Goal: Find specific page/section: Find specific page/section

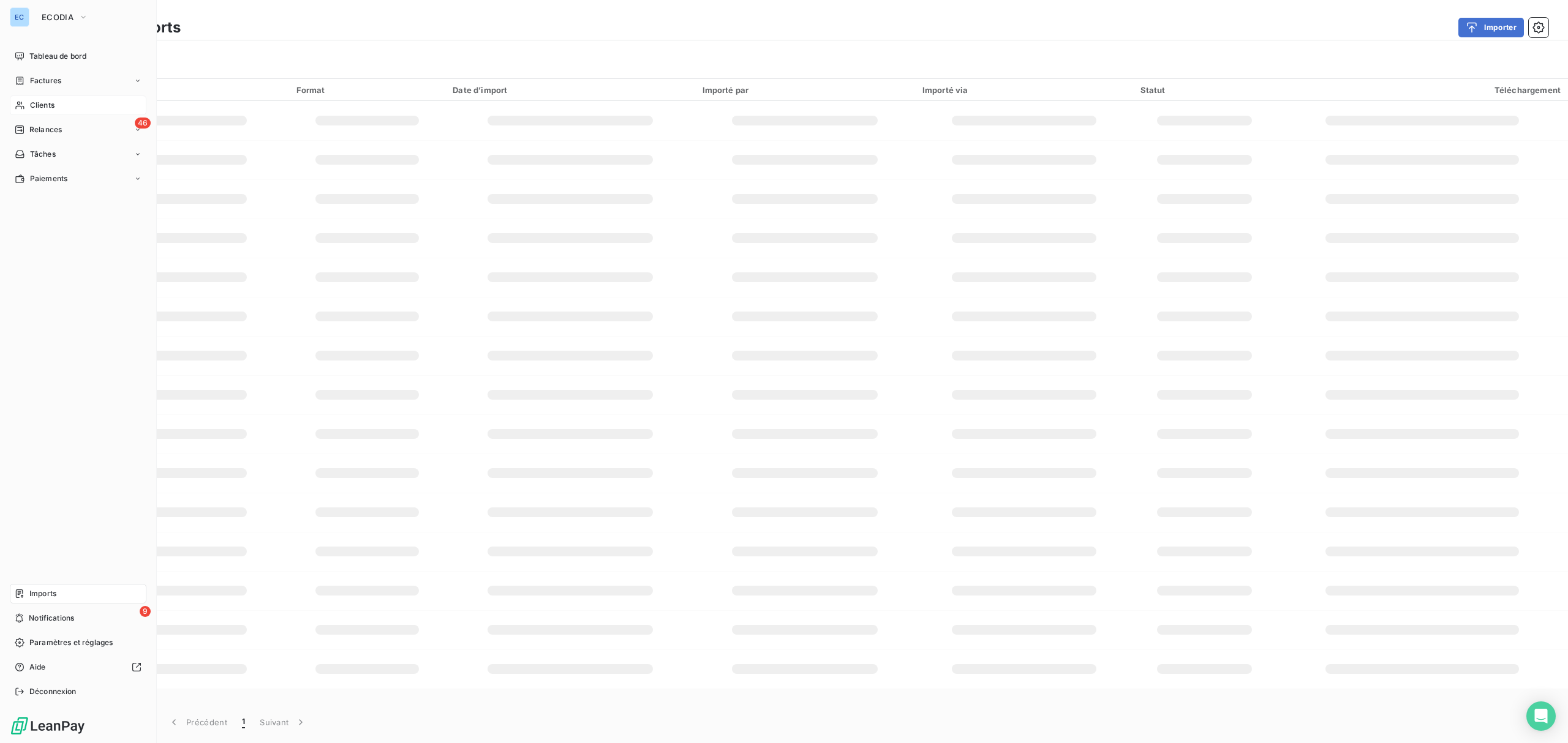
click at [44, 106] on span "Clients" at bounding box center [42, 105] width 25 height 11
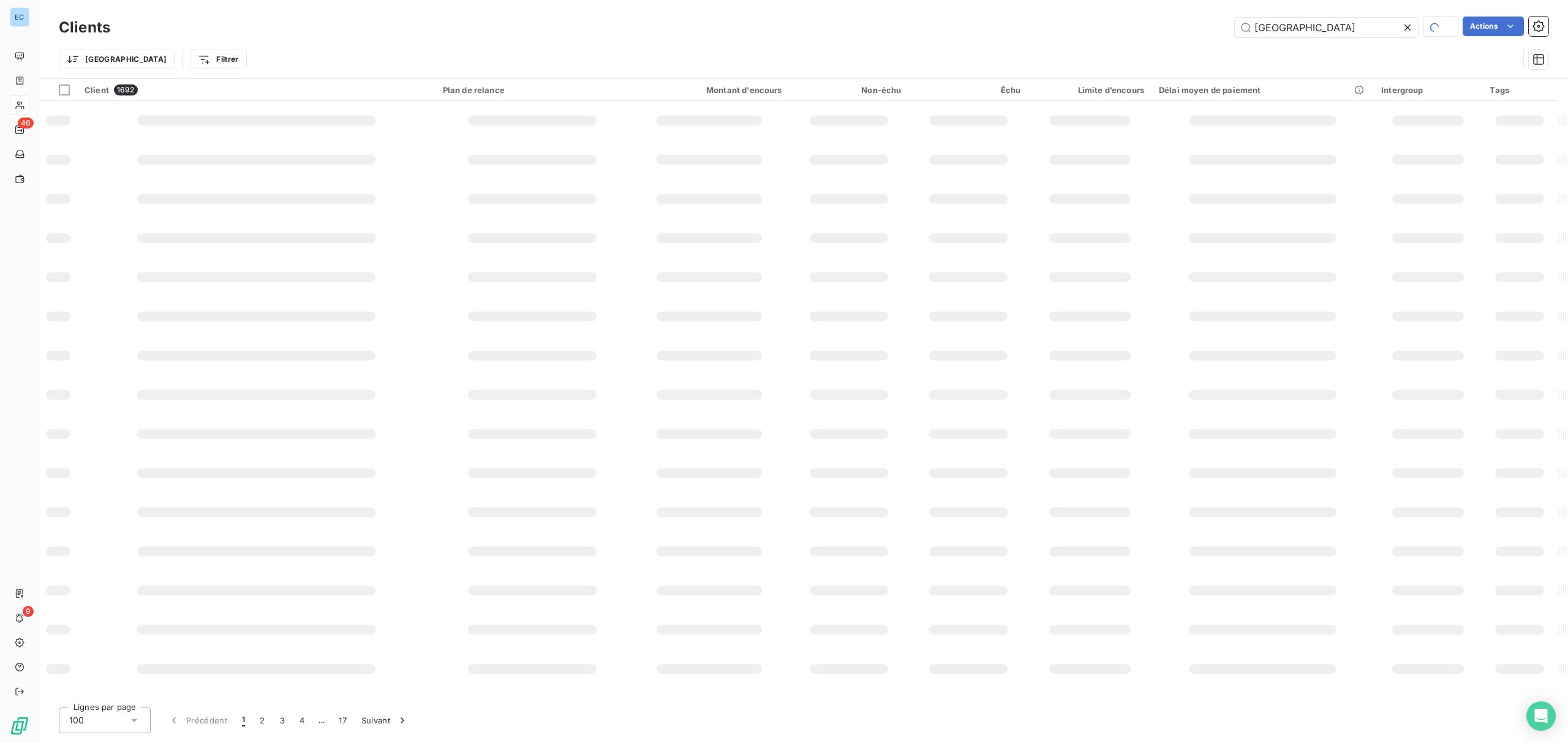
type input "[GEOGRAPHIC_DATA]"
click at [505, 60] on div "Trier Filtrer" at bounding box center [789, 59] width 1460 height 23
click at [1316, 36] on input "[GEOGRAPHIC_DATA]" at bounding box center [1327, 28] width 184 height 19
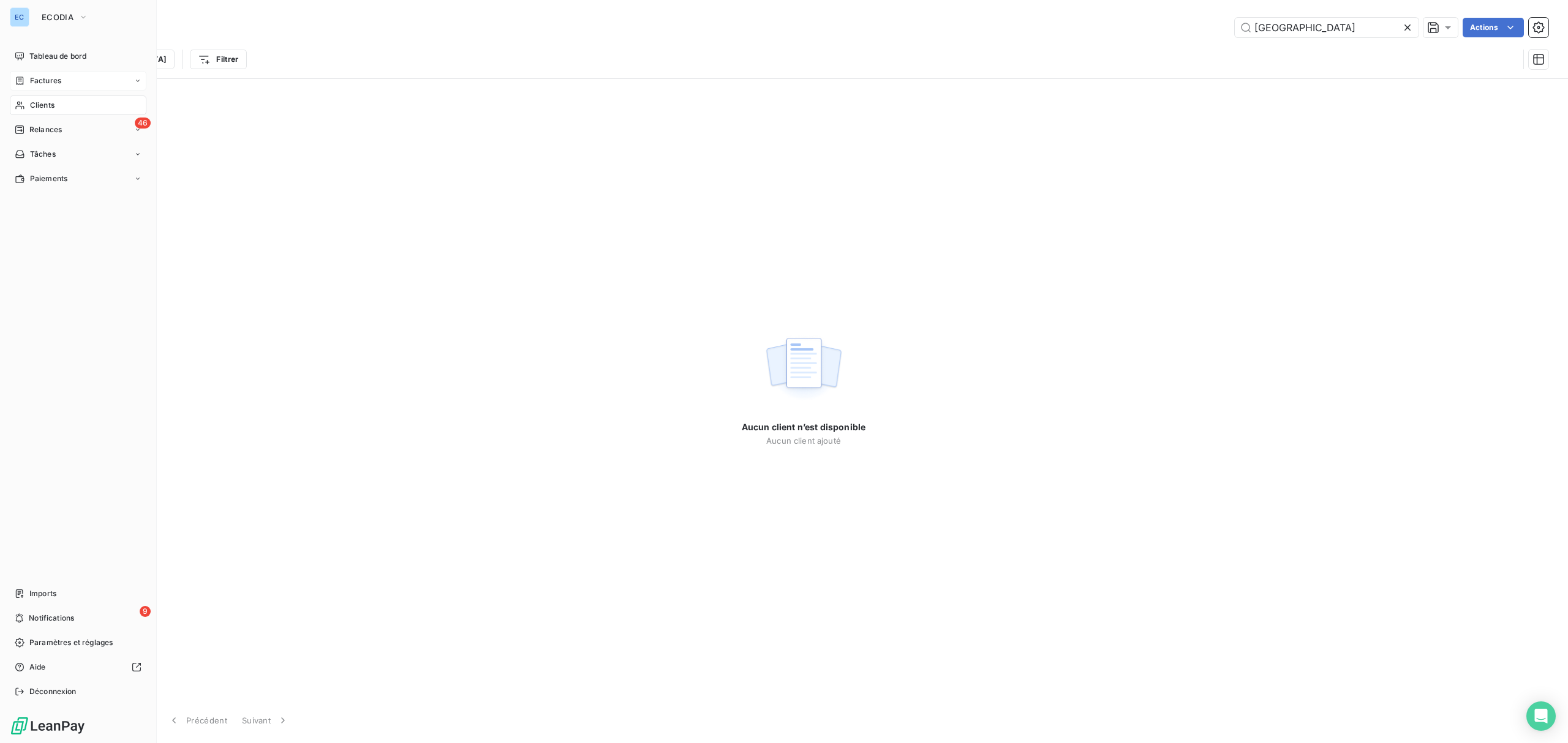
click at [70, 79] on div "Factures" at bounding box center [77, 80] width 136 height 19
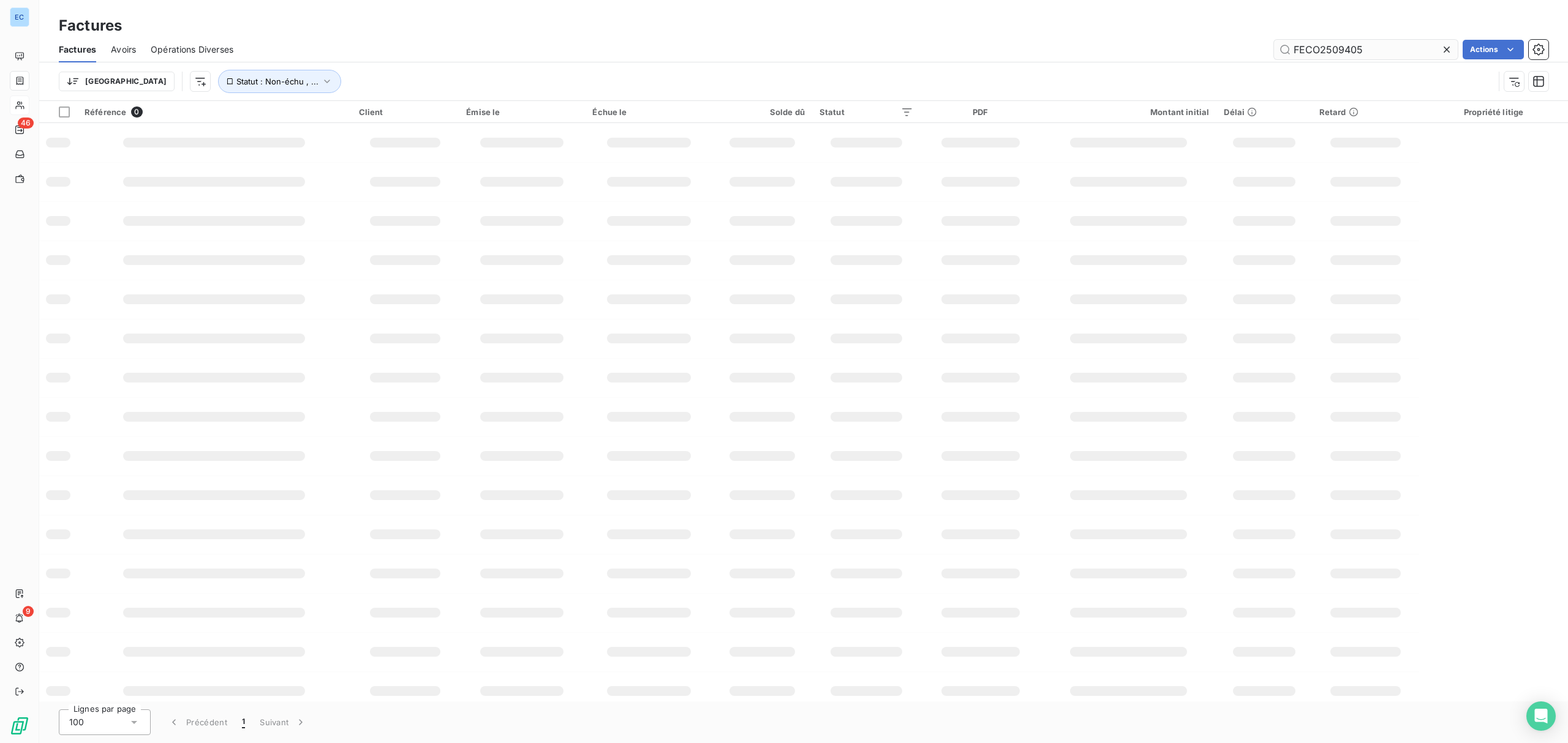
drag, startPoint x: 1319, startPoint y: 52, endPoint x: 1424, endPoint y: 54, distance: 105.0
click at [1424, 54] on input "FECO2509405" at bounding box center [1366, 49] width 184 height 19
type input "FECO2507283"
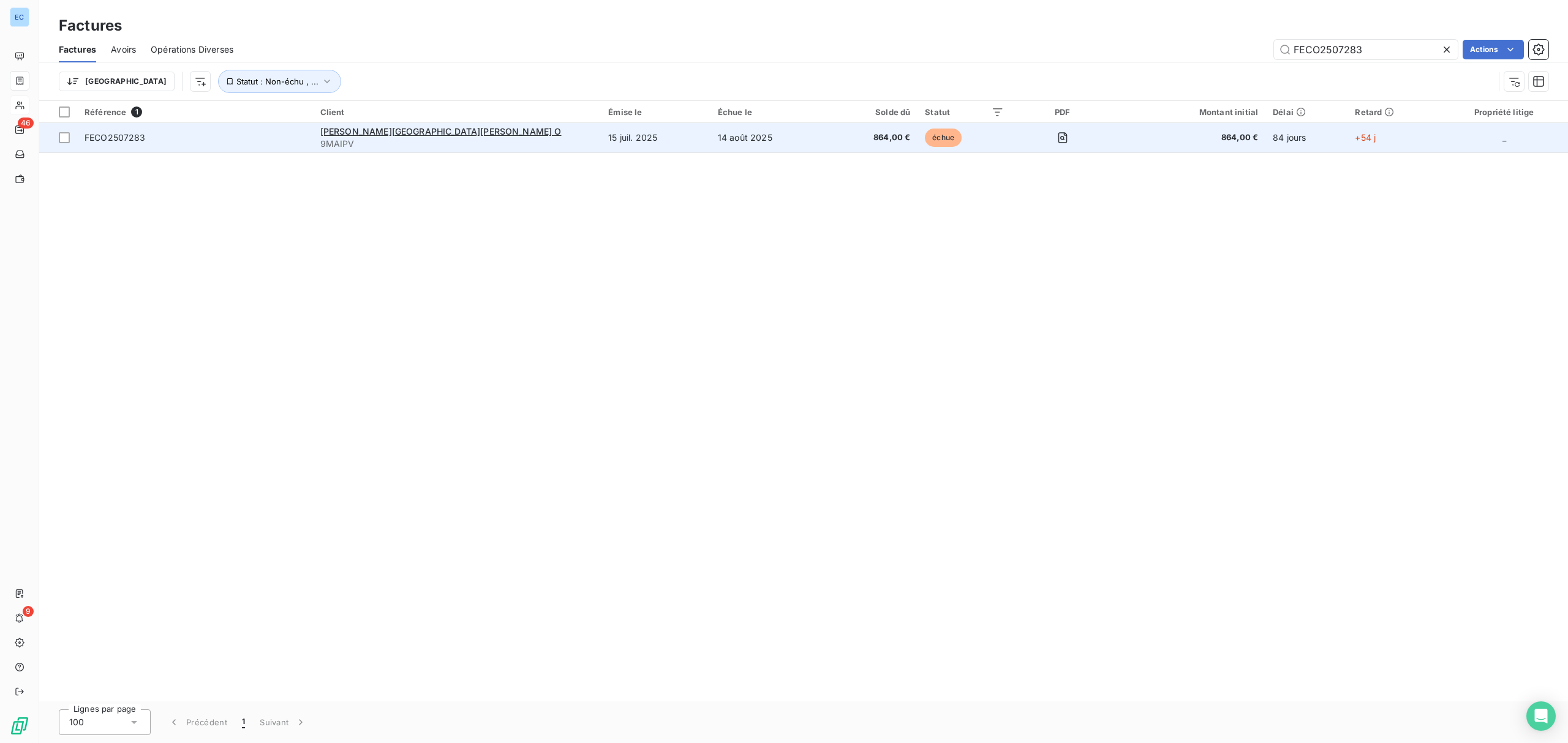
click at [601, 125] on td "15 juil. 2025" at bounding box center [656, 137] width 109 height 29
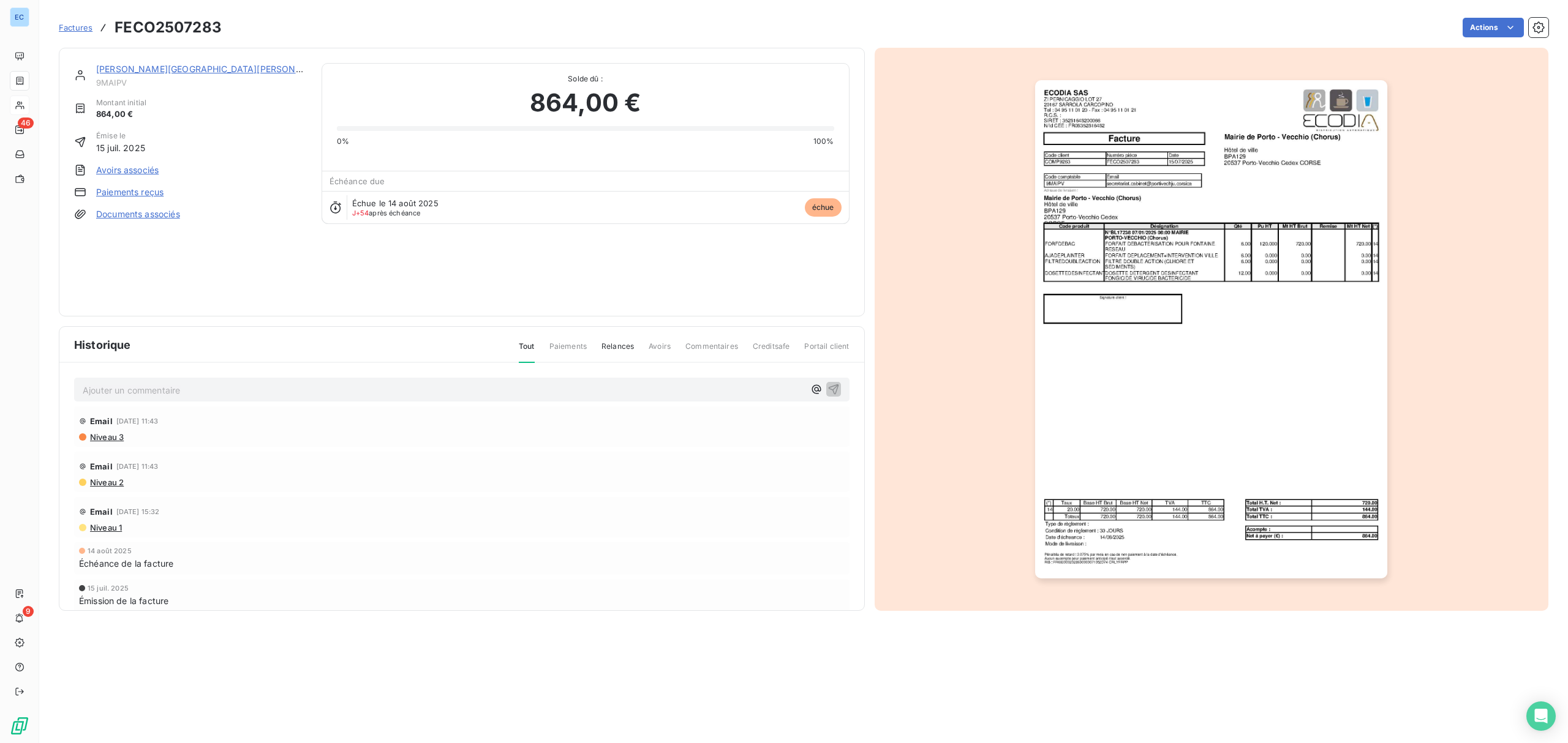
click at [205, 64] on link "[PERSON_NAME][GEOGRAPHIC_DATA][PERSON_NAME] O" at bounding box center [217, 69] width 242 height 10
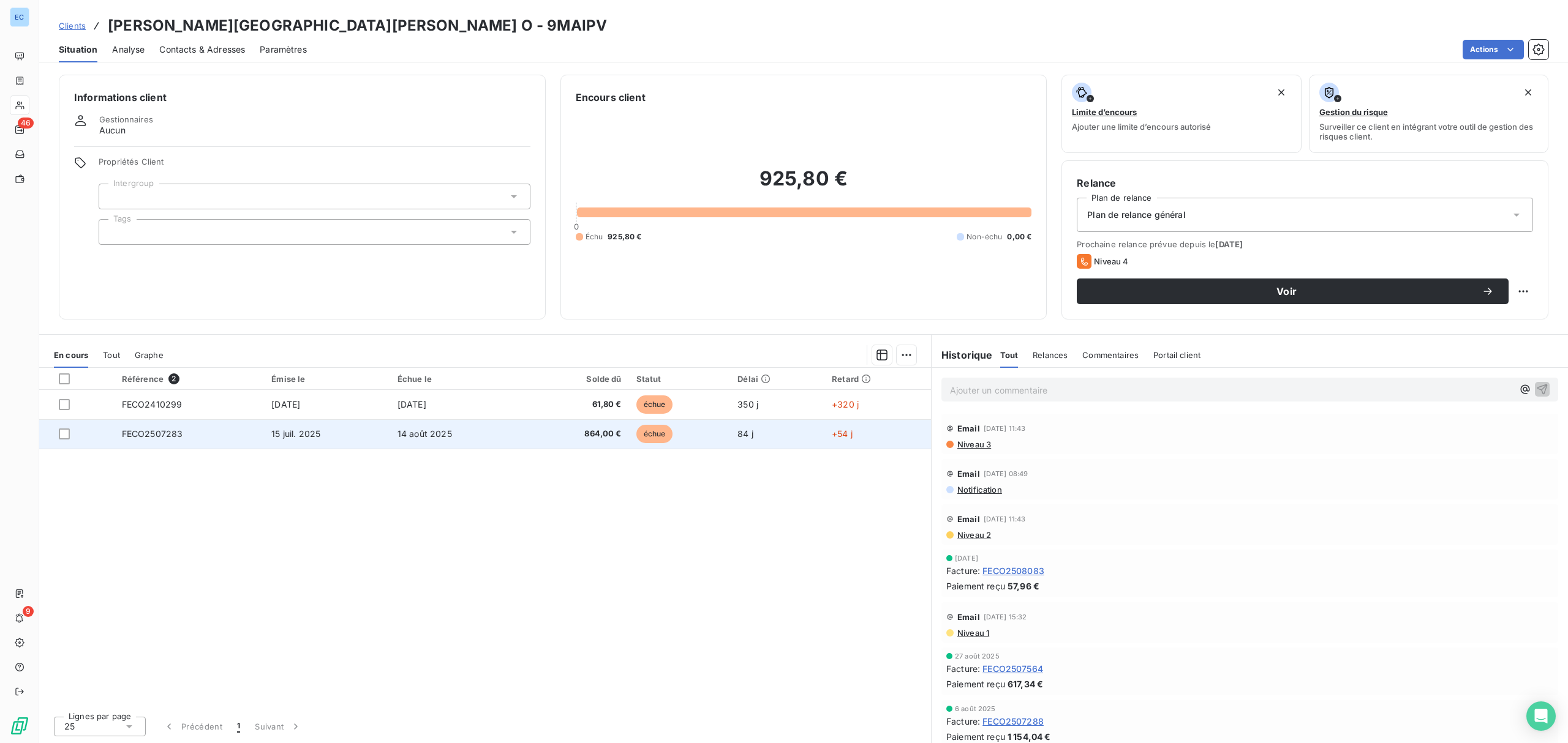
click at [323, 432] on td "15 juil. 2025" at bounding box center [326, 433] width 126 height 29
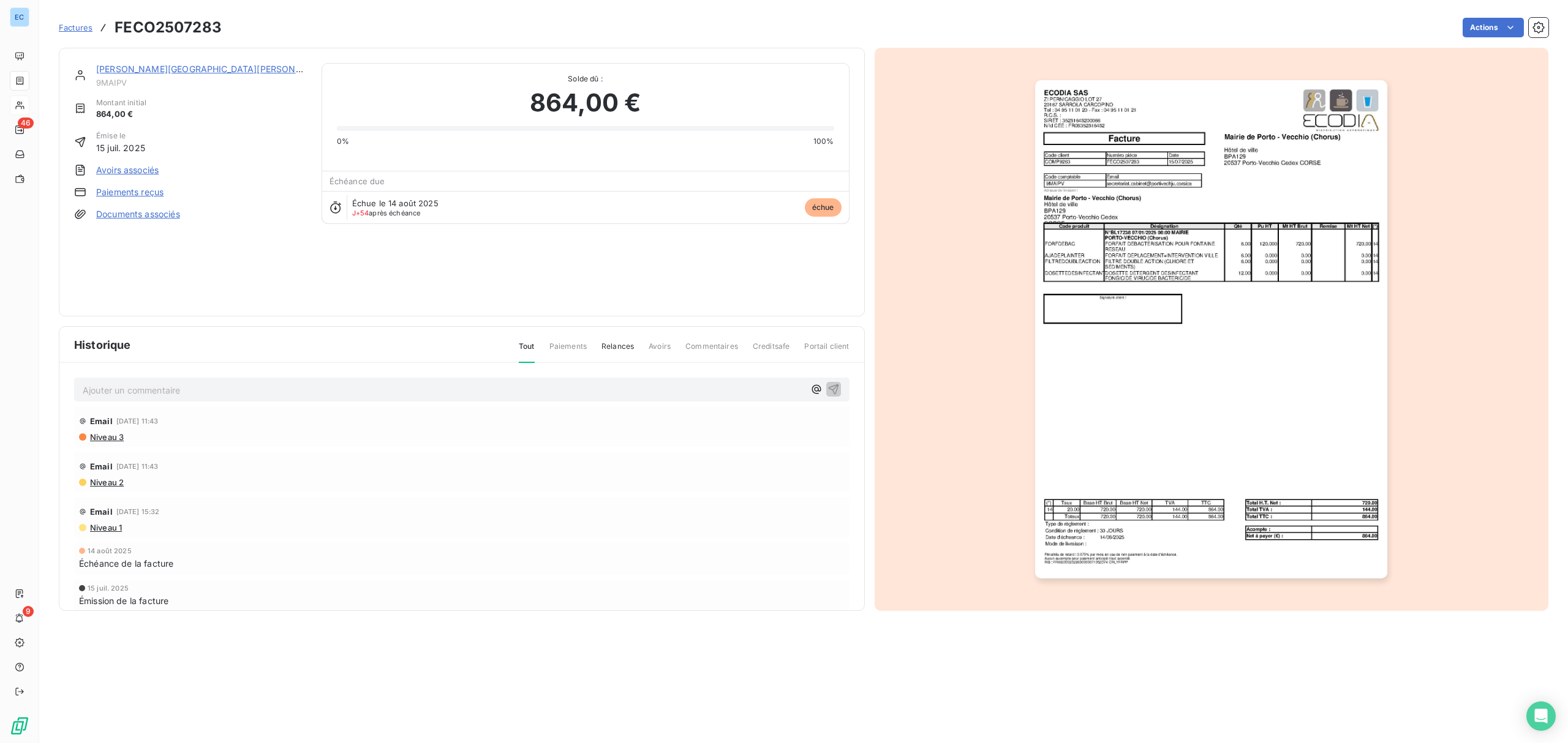
click at [174, 25] on h3 "FECO2507283" at bounding box center [168, 28] width 107 height 22
copy h3 "FECO2507283"
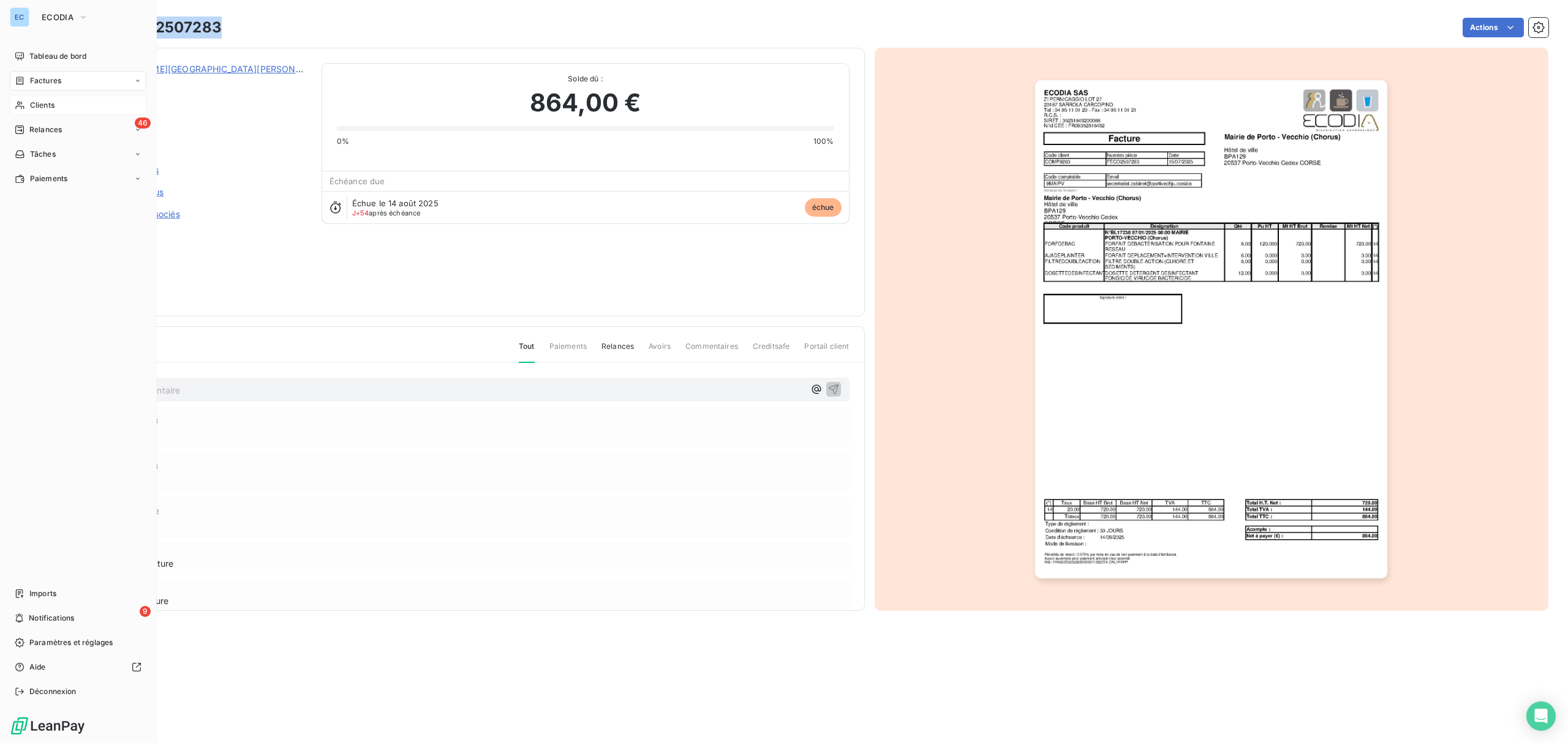
click at [45, 104] on span "Clients" at bounding box center [42, 105] width 25 height 11
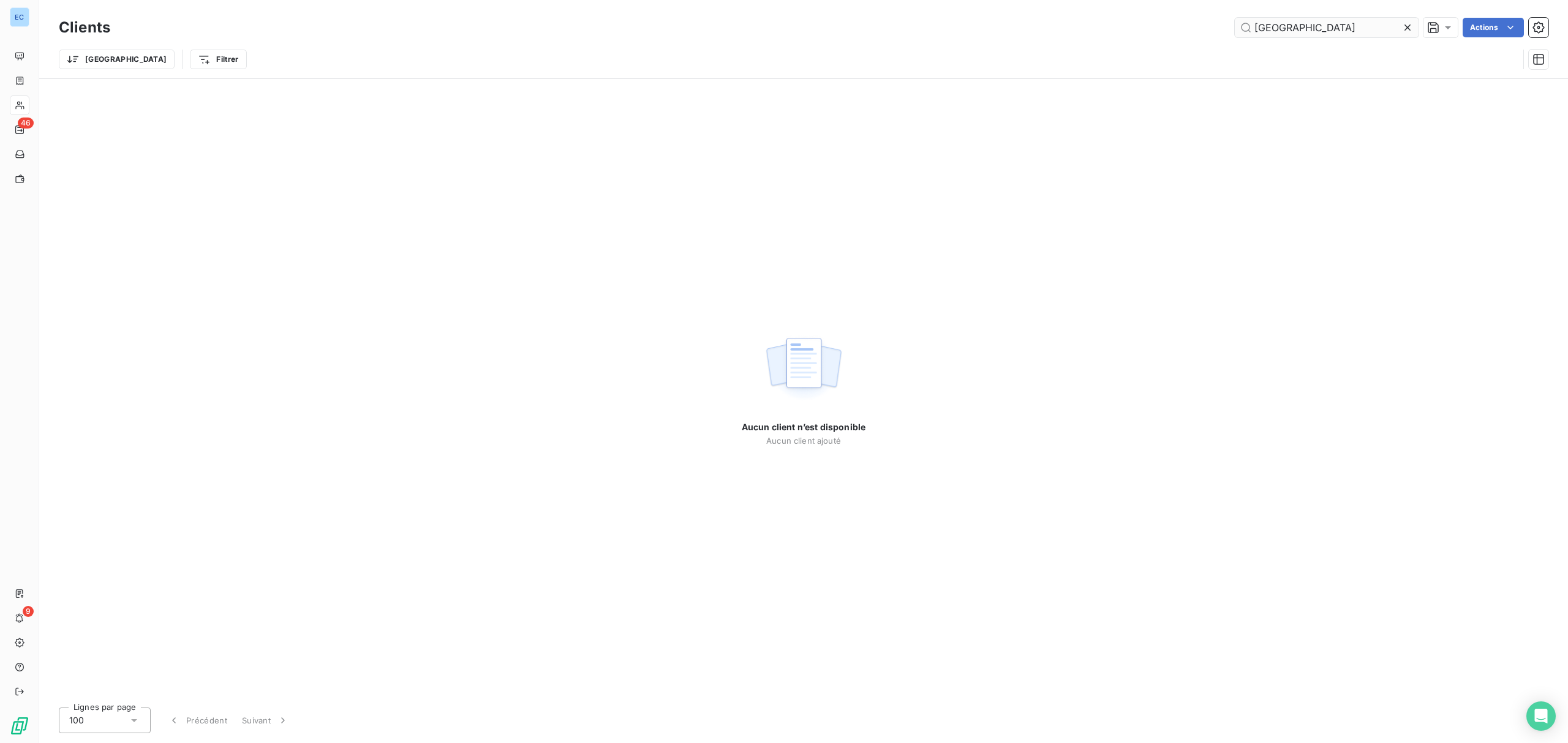
click at [1286, 33] on input "[GEOGRAPHIC_DATA]" at bounding box center [1327, 28] width 184 height 19
type input "parad"
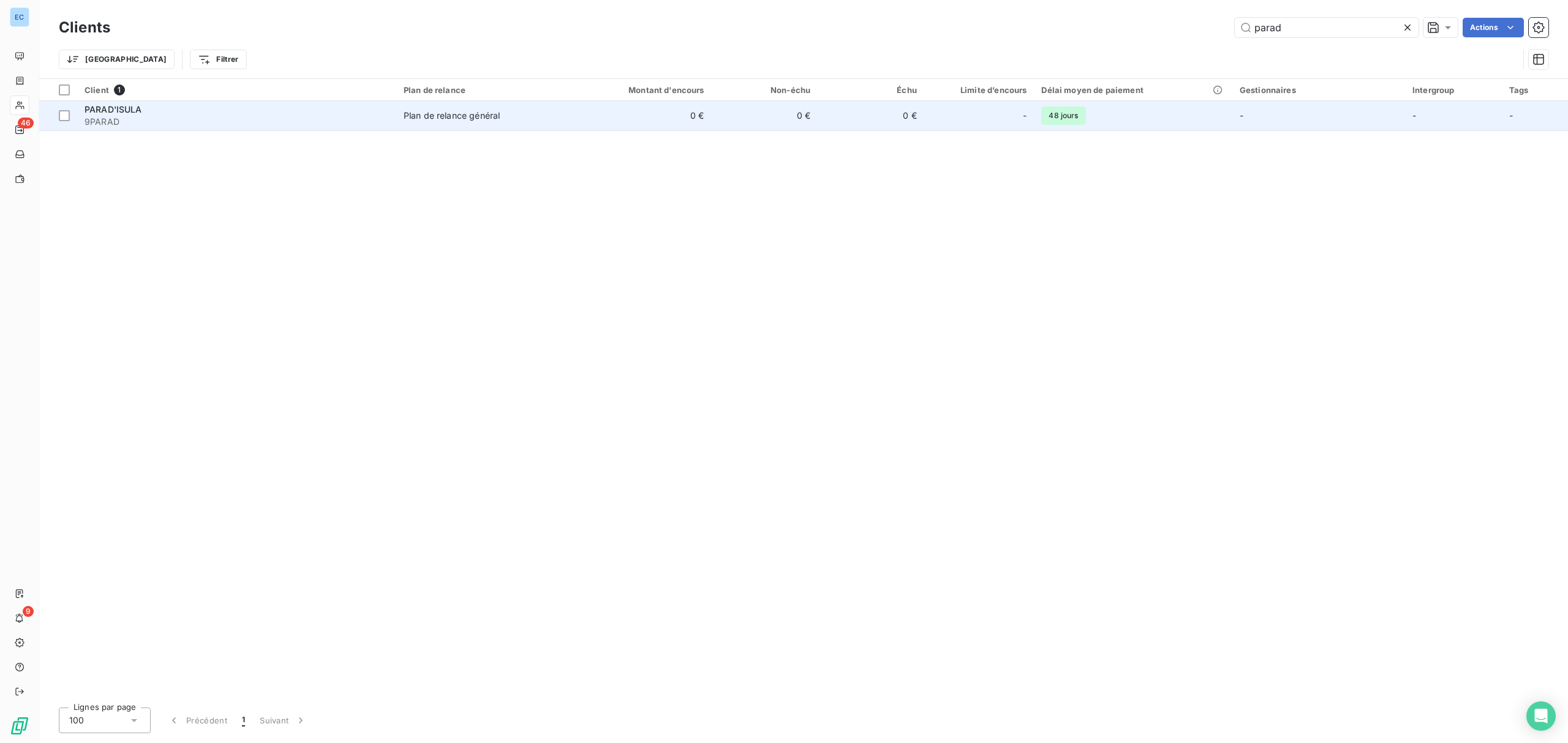
click at [581, 126] on td "0 €" at bounding box center [641, 115] width 143 height 29
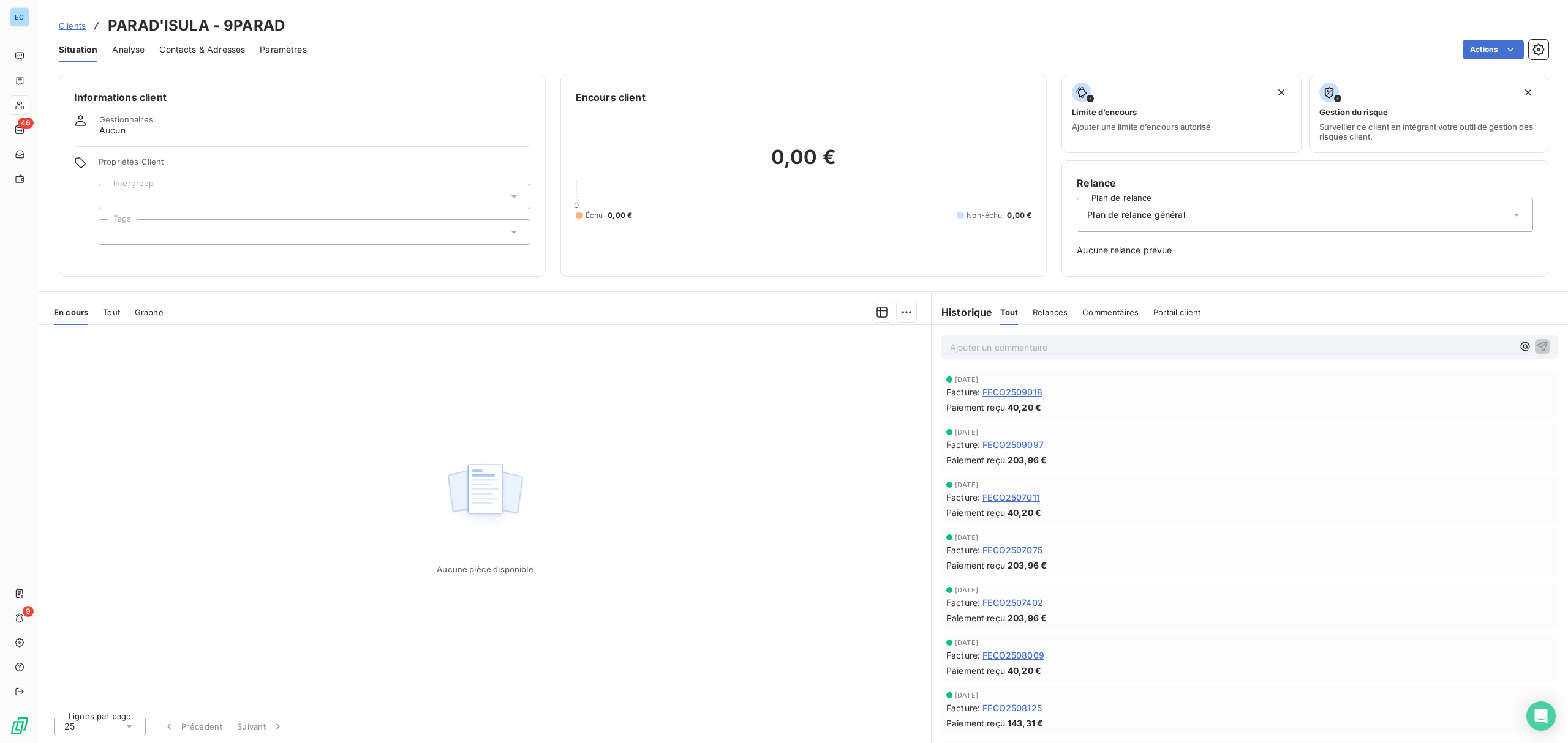
click at [113, 307] on span "Tout" at bounding box center [111, 312] width 17 height 10
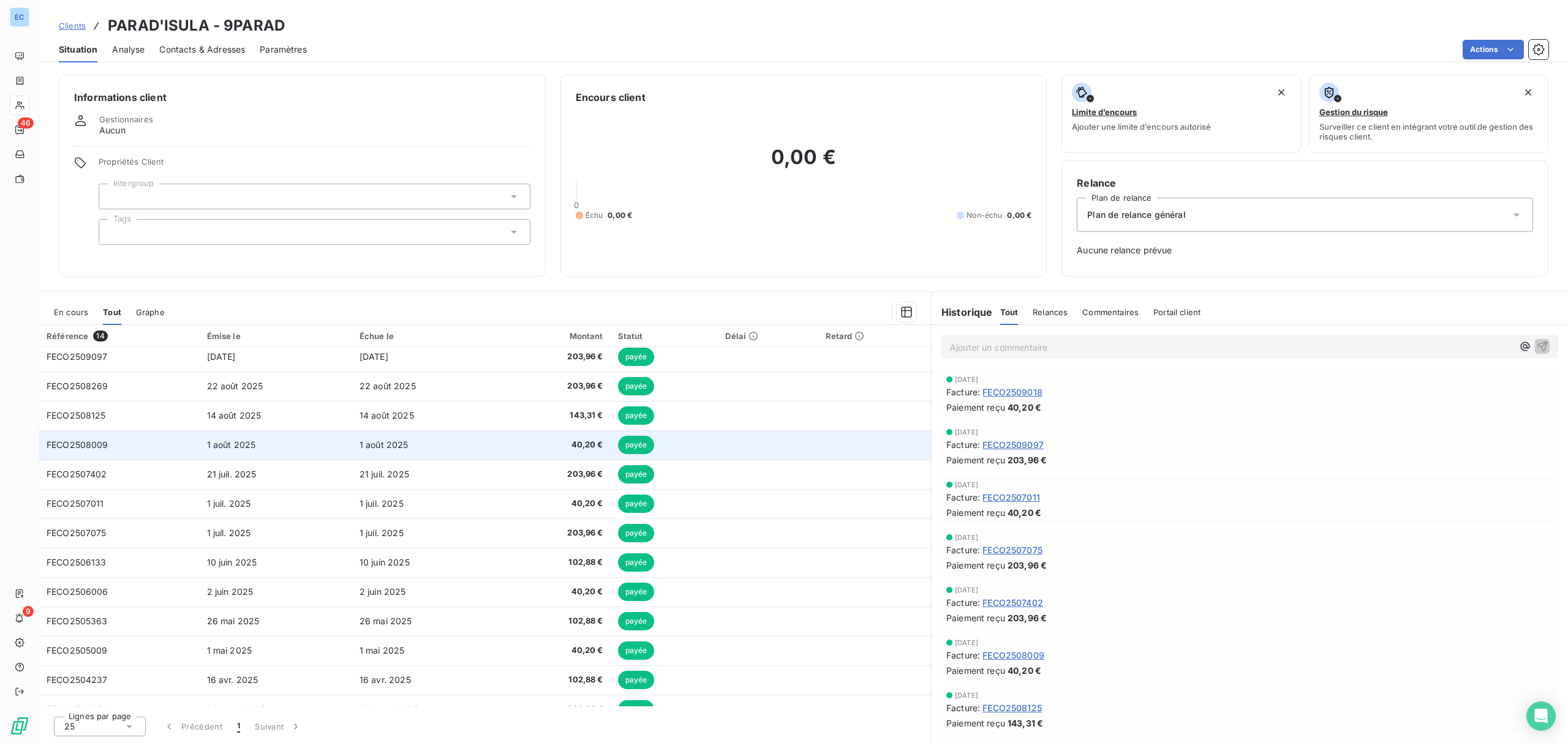
scroll to position [53, 0]
